Goal: Find contact information: Find contact information

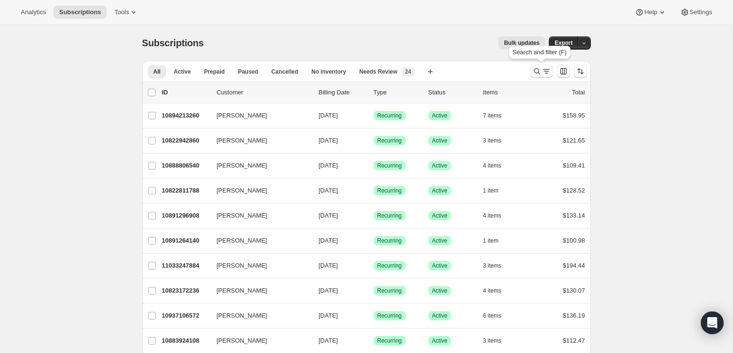
click at [544, 70] on icon "Search and filter results" at bounding box center [546, 71] width 9 height 9
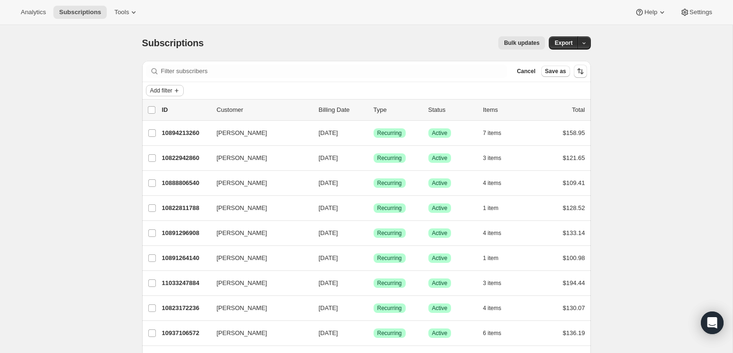
click at [177, 93] on icon "Add filter" at bounding box center [177, 91] width 8 height 8
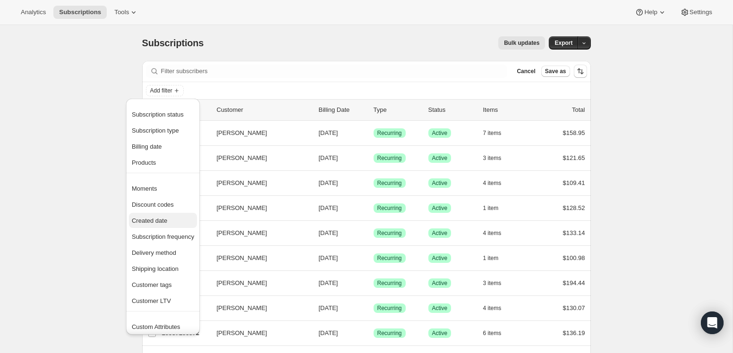
click at [138, 220] on span "Created date" at bounding box center [149, 220] width 35 height 7
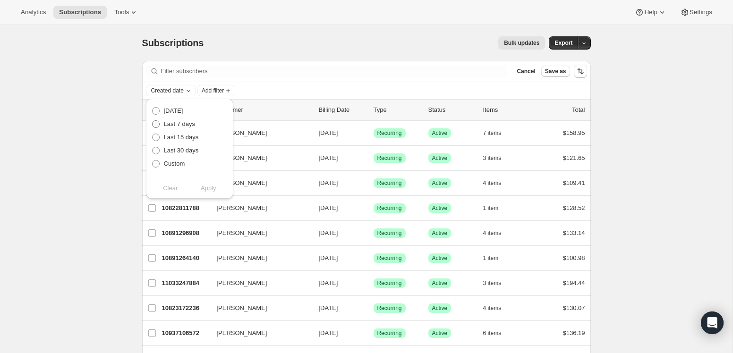
click at [181, 122] on span "Last 7 days" at bounding box center [180, 124] width 32 height 7
click at [153, 121] on input "Last 7 days" at bounding box center [152, 121] width 0 height 0
radio input "true"
click at [203, 187] on span "Apply" at bounding box center [209, 188] width 16 height 9
click at [207, 186] on span "Apply" at bounding box center [209, 188] width 16 height 9
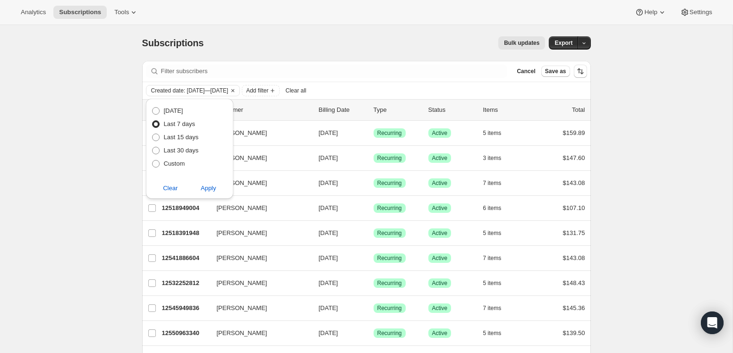
click at [109, 201] on div "Subscriptions. This page is ready Subscriptions Bulk updates More actions Bulk …" at bounding box center [366, 324] width 733 height 599
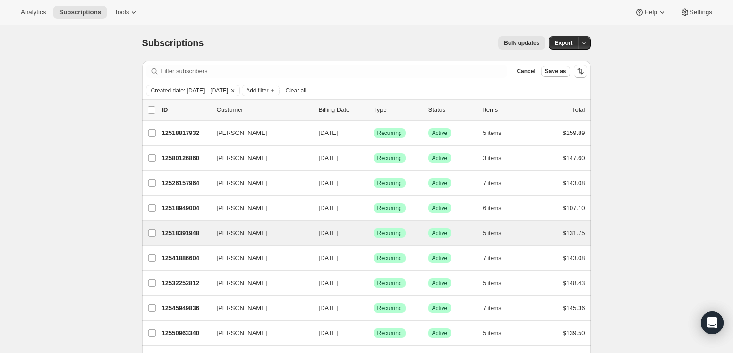
scroll to position [271, 0]
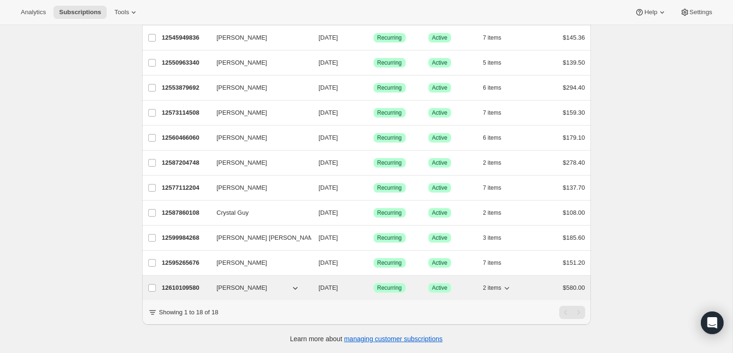
click at [234, 288] on span "[PERSON_NAME]" at bounding box center [242, 288] width 51 height 9
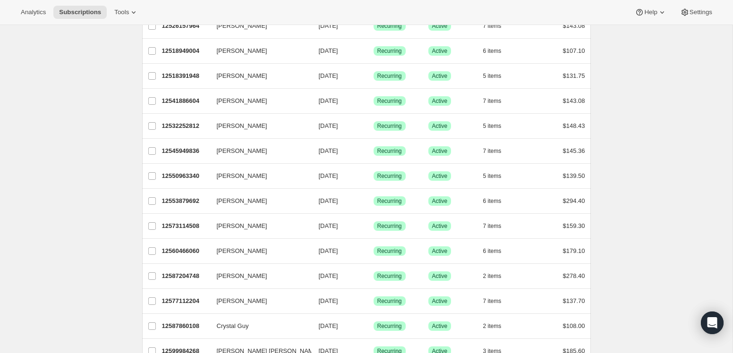
scroll to position [156, 0]
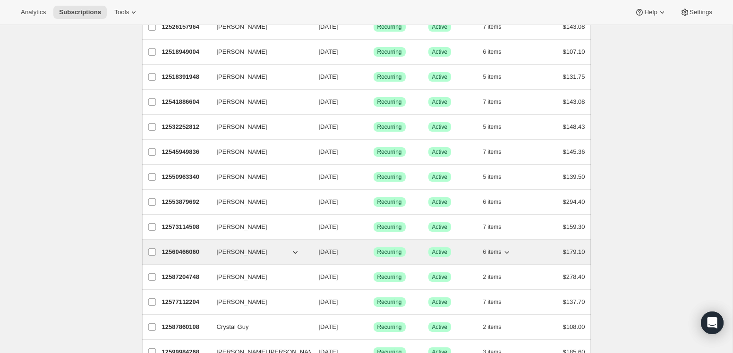
click at [246, 255] on span "[PERSON_NAME]" at bounding box center [242, 252] width 51 height 9
click at [298, 253] on icon "button" at bounding box center [295, 252] width 9 height 9
click at [297, 253] on icon "button" at bounding box center [295, 252] width 9 height 9
click at [196, 252] on p "12560466060" at bounding box center [185, 252] width 47 height 9
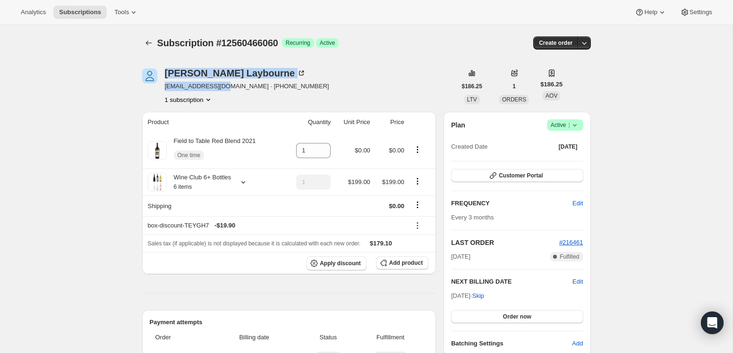
drag, startPoint x: 229, startPoint y: 87, endPoint x: 163, endPoint y: 86, distance: 65.7
click at [161, 86] on div "[PERSON_NAME] [EMAIL_ADDRESS][DOMAIN_NAME] · [PHONE_NUMBER] 1 subscription" at bounding box center [299, 87] width 314 height 36
click at [163, 86] on div "[PERSON_NAME] [EMAIL_ADDRESS][DOMAIN_NAME] · [PHONE_NUMBER] 1 subscription" at bounding box center [299, 87] width 314 height 36
click at [174, 86] on span "[EMAIL_ADDRESS][DOMAIN_NAME] · [PHONE_NUMBER]" at bounding box center [247, 86] width 164 height 9
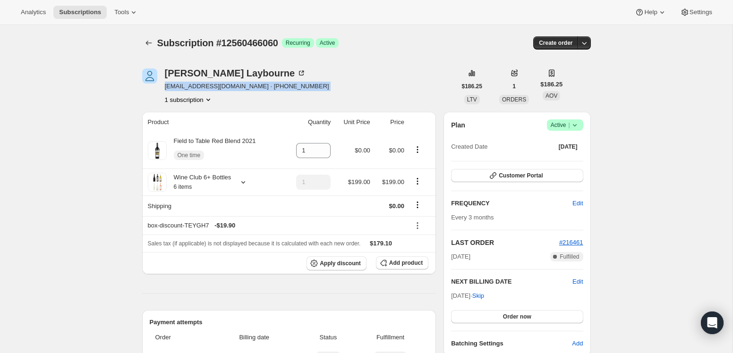
click at [174, 86] on span "[EMAIL_ADDRESS][DOMAIN_NAME] · [PHONE_NUMBER]" at bounding box center [247, 86] width 164 height 9
click at [233, 88] on span "[EMAIL_ADDRESS][DOMAIN_NAME] · [PHONE_NUMBER]" at bounding box center [247, 86] width 164 height 9
drag, startPoint x: 230, startPoint y: 88, endPoint x: 165, endPoint y: 88, distance: 65.2
click at [165, 88] on span "[EMAIL_ADDRESS][DOMAIN_NAME] · [PHONE_NUMBER]" at bounding box center [247, 86] width 164 height 9
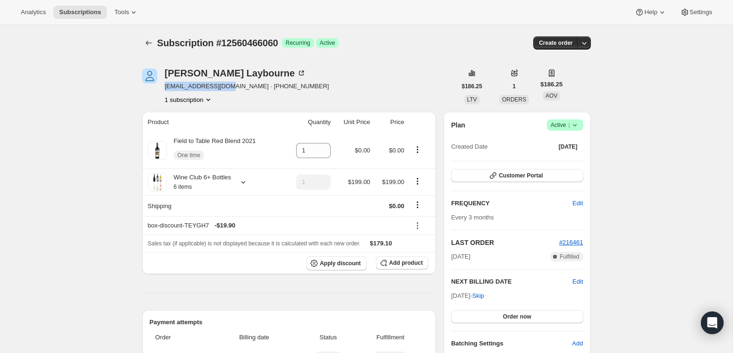
copy span "[EMAIL_ADDRESS][DOMAIN_NAME]"
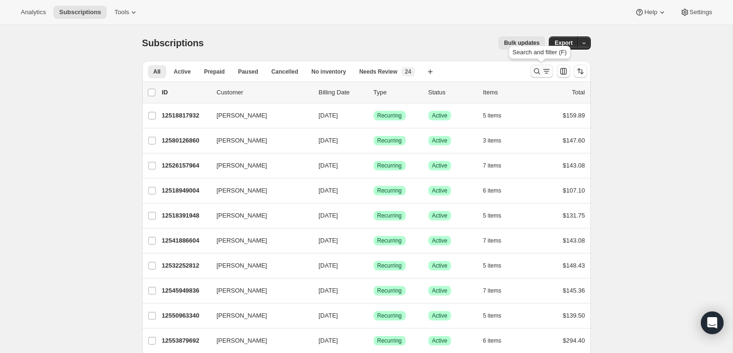
click at [547, 72] on icon "Search and filter results" at bounding box center [546, 71] width 9 height 9
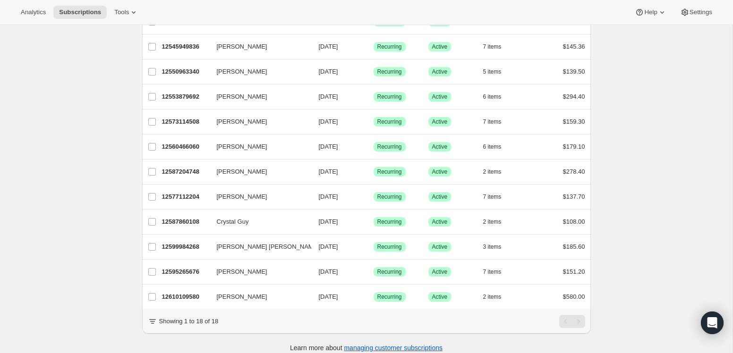
scroll to position [271, 0]
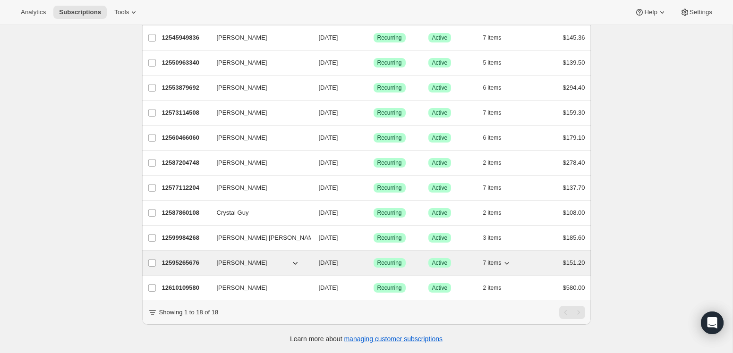
click at [178, 262] on p "12595265676" at bounding box center [185, 263] width 47 height 9
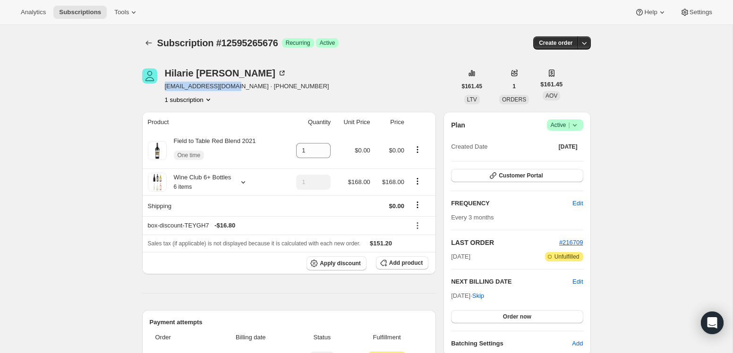
drag, startPoint x: 235, startPoint y: 88, endPoint x: 165, endPoint y: 88, distance: 69.5
click at [165, 88] on span "[EMAIL_ADDRESS][DOMAIN_NAME] · [PHONE_NUMBER]" at bounding box center [247, 86] width 164 height 9
copy span "[EMAIL_ADDRESS][DOMAIN_NAME]"
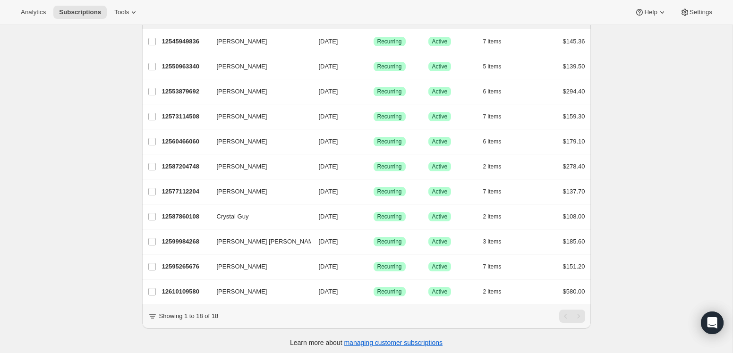
scroll to position [253, 0]
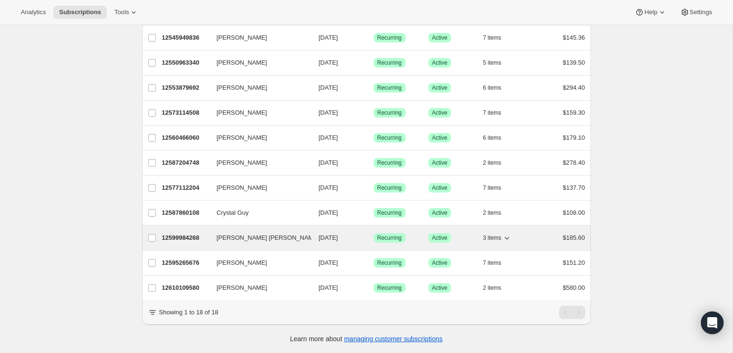
click at [180, 235] on p "12599984268" at bounding box center [185, 237] width 47 height 9
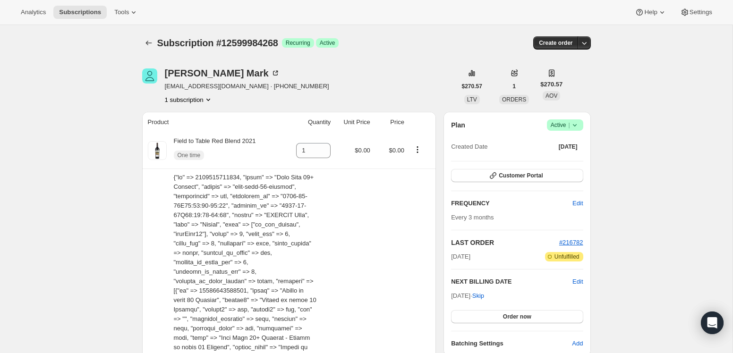
click at [236, 88] on span "[EMAIL_ADDRESS][DOMAIN_NAME] · [PHONE_NUMBER]" at bounding box center [247, 86] width 164 height 9
drag, startPoint x: 236, startPoint y: 88, endPoint x: 163, endPoint y: 86, distance: 73.3
click at [163, 86] on div "[PERSON_NAME] [PERSON_NAME] [EMAIL_ADDRESS][DOMAIN_NAME] · [PHONE_NUMBER] 1 sub…" at bounding box center [299, 87] width 314 height 36
copy span "[EMAIL_ADDRESS][DOMAIN_NAME]"
